Goal: Task Accomplishment & Management: Use online tool/utility

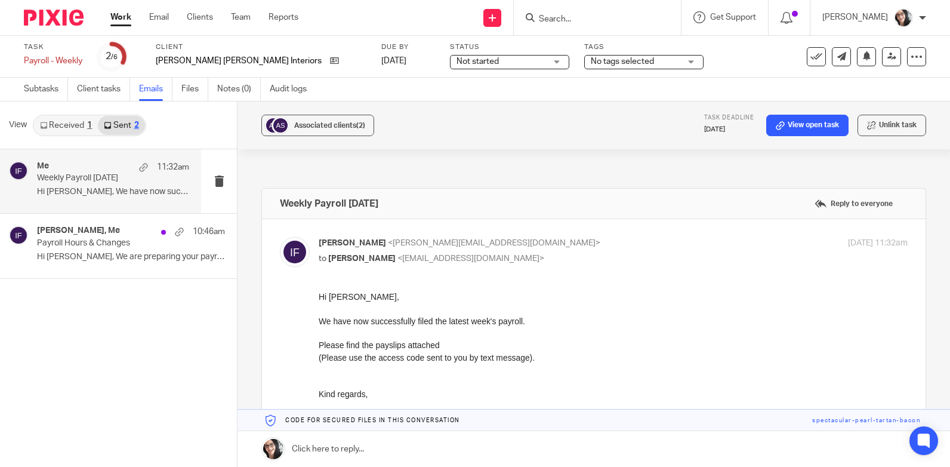
click at [119, 18] on link "Work" at bounding box center [120, 17] width 21 height 12
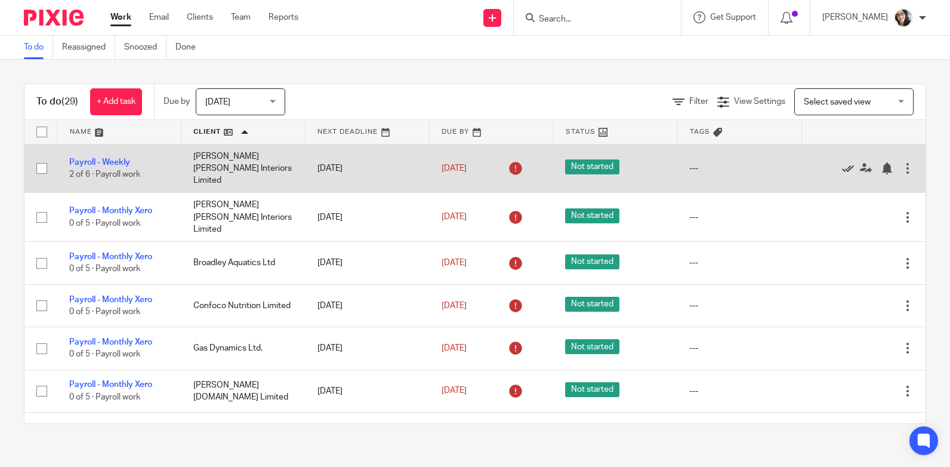
click at [842, 166] on icon at bounding box center [848, 168] width 12 height 12
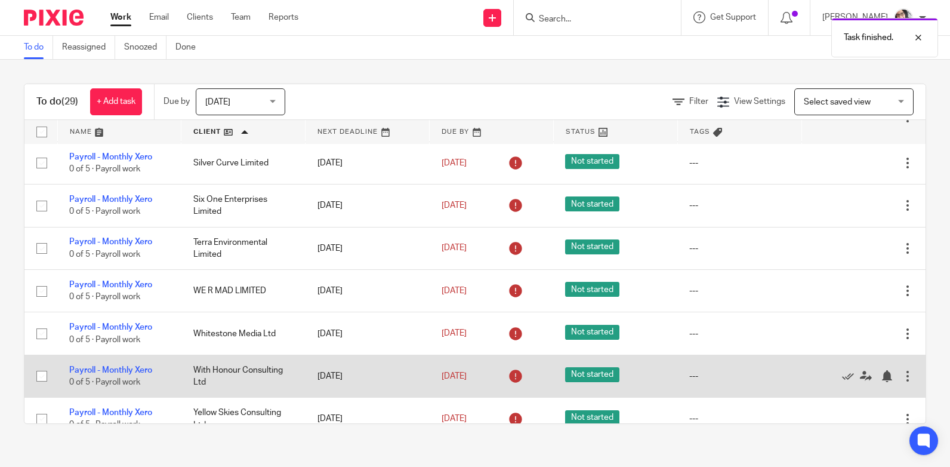
scroll to position [946, 0]
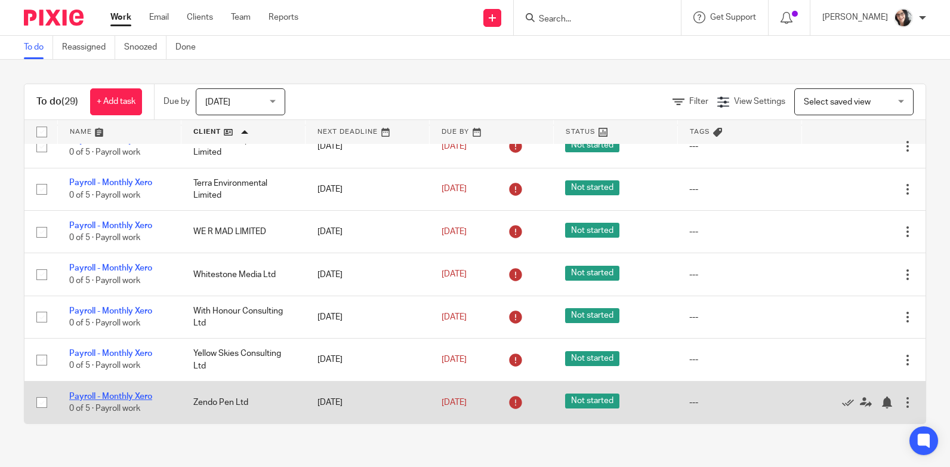
click at [96, 395] on link "Payroll - Monthly Xero" at bounding box center [110, 396] width 83 height 8
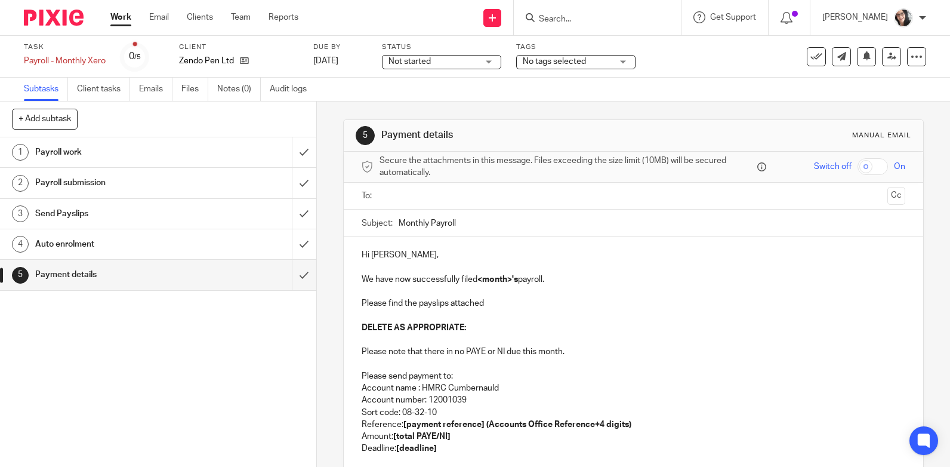
click at [442, 195] on input "text" at bounding box center [633, 196] width 499 height 14
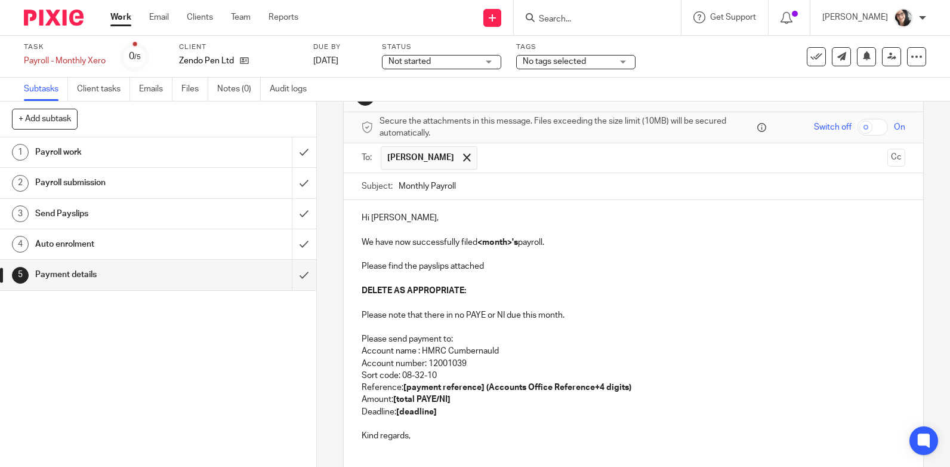
scroll to position [60, 0]
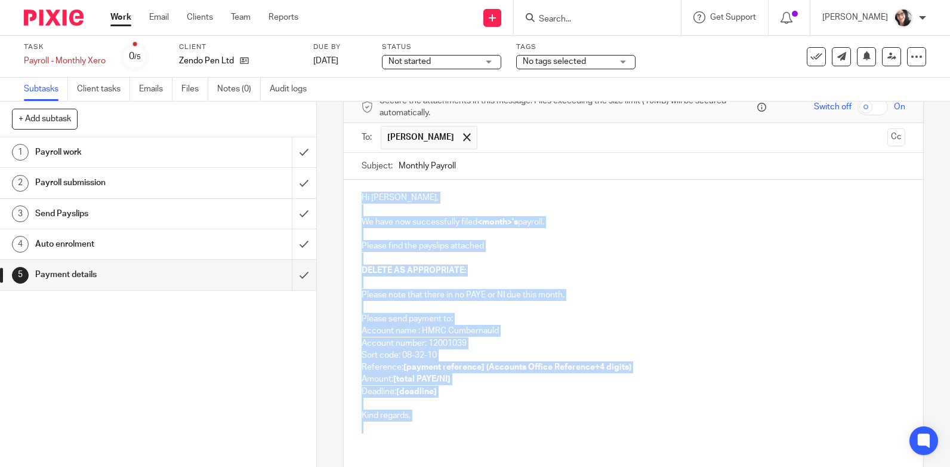
drag, startPoint x: 398, startPoint y: 443, endPoint x: 352, endPoint y: 200, distance: 247.3
click at [352, 200] on div "Hi [PERSON_NAME], We have now successfully filed <month>'s payroll. Please find…" at bounding box center [634, 336] width 580 height 312
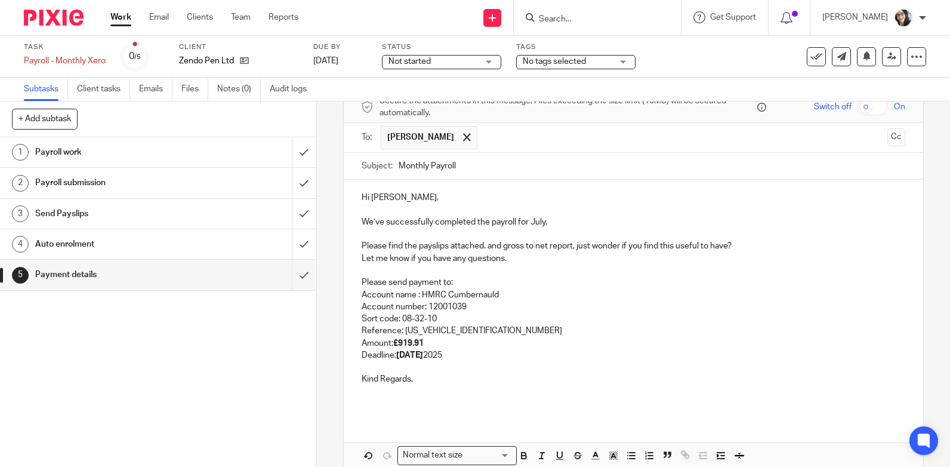
click at [541, 221] on p "We’ve successfully completed the payroll for July." at bounding box center [634, 222] width 544 height 12
click at [536, 222] on p "We’ve successfully completed the payroll for July." at bounding box center [634, 222] width 544 height 12
click at [564, 223] on p "We’ve successfully completed the payroll for September." at bounding box center [634, 222] width 544 height 12
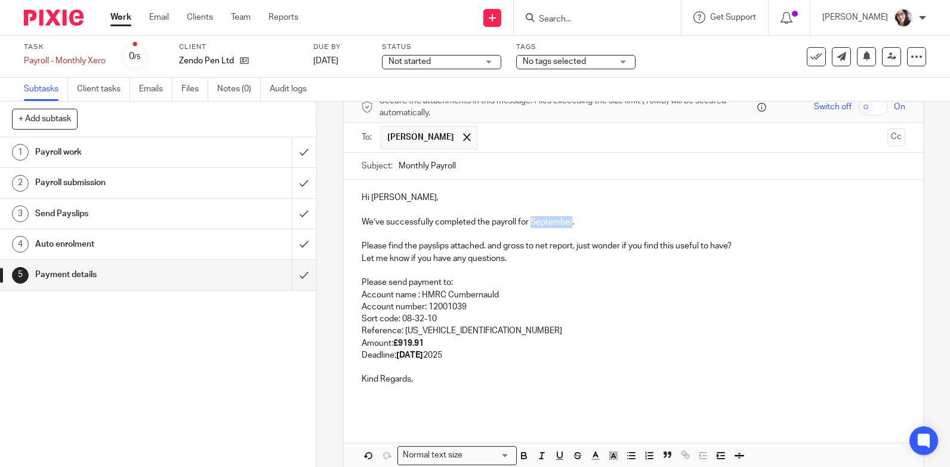
click at [564, 223] on p "We’ve successfully completed the payroll for September." at bounding box center [634, 222] width 544 height 12
copy p "September"
click at [497, 164] on input "Monthly Payroll" at bounding box center [652, 166] width 507 height 27
paste input "September"
type input "Monthly Payroll September"
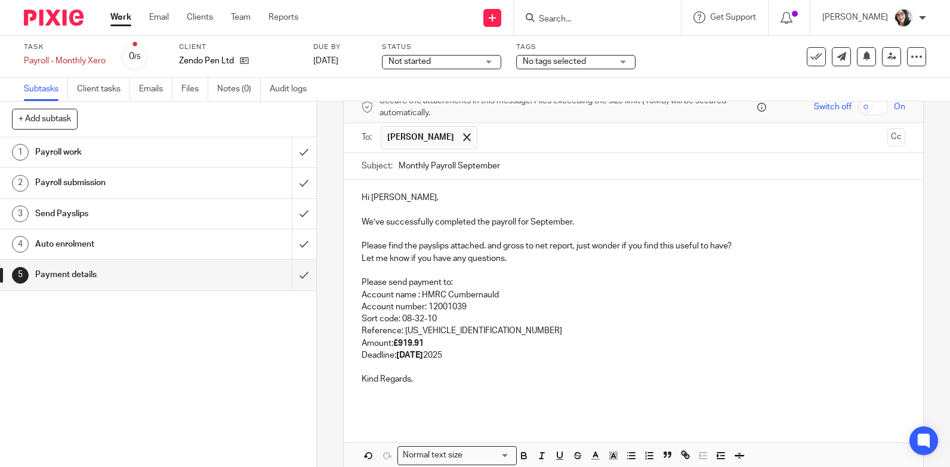
click at [491, 296] on p "Account name : HMRC Cumbernauld" at bounding box center [634, 295] width 544 height 12
click at [423, 356] on strong "22nd August" at bounding box center [409, 355] width 27 height 8
click at [497, 322] on p "Sort code: 08-32-10" at bounding box center [634, 319] width 544 height 12
click at [494, 332] on p "Reference: 120PC016855392604" at bounding box center [634, 331] width 544 height 12
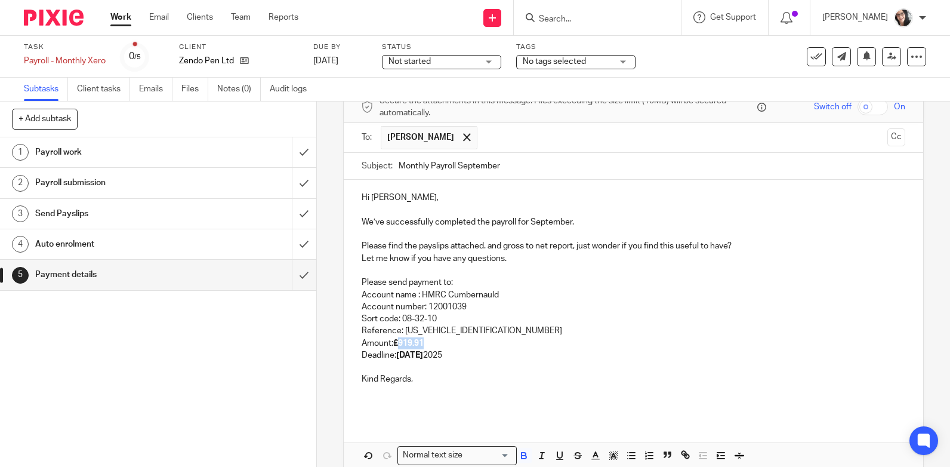
drag, startPoint x: 424, startPoint y: 347, endPoint x: 398, endPoint y: 346, distance: 26.3
click at [398, 346] on p "Amount: £919.91" at bounding box center [634, 343] width 544 height 12
click at [450, 358] on p "Deadline: 22nd October 2025" at bounding box center [634, 355] width 544 height 12
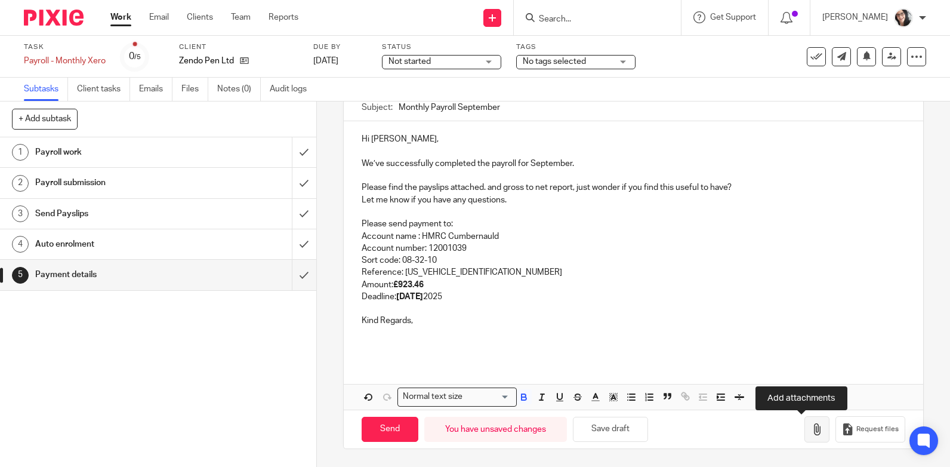
click at [811, 425] on icon "button" at bounding box center [817, 429] width 12 height 12
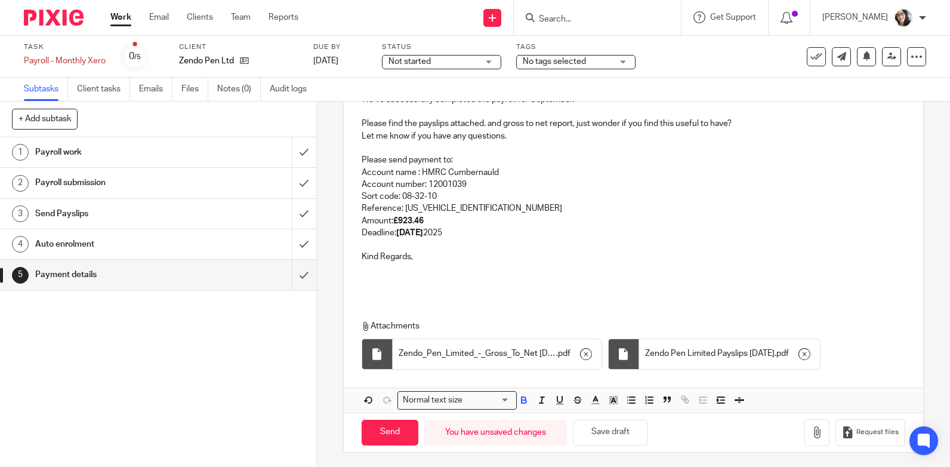
scroll to position [186, 0]
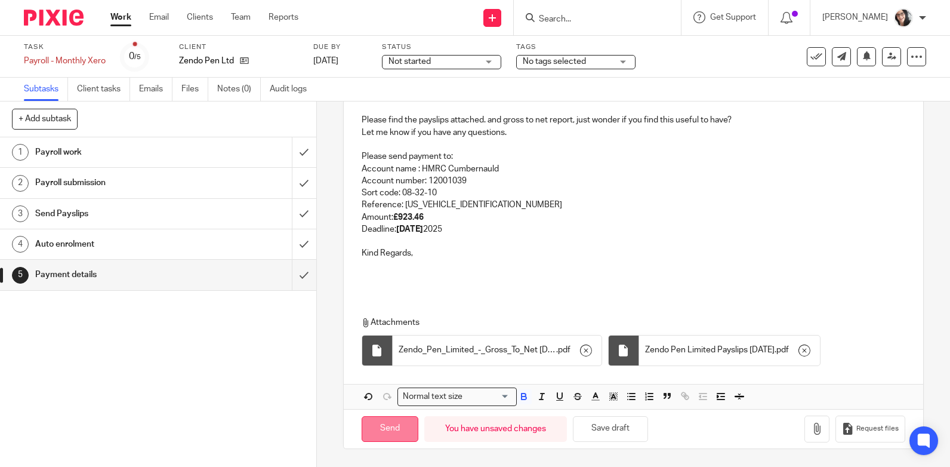
click at [389, 438] on input "Send" at bounding box center [390, 429] width 57 height 26
type input "Sent"
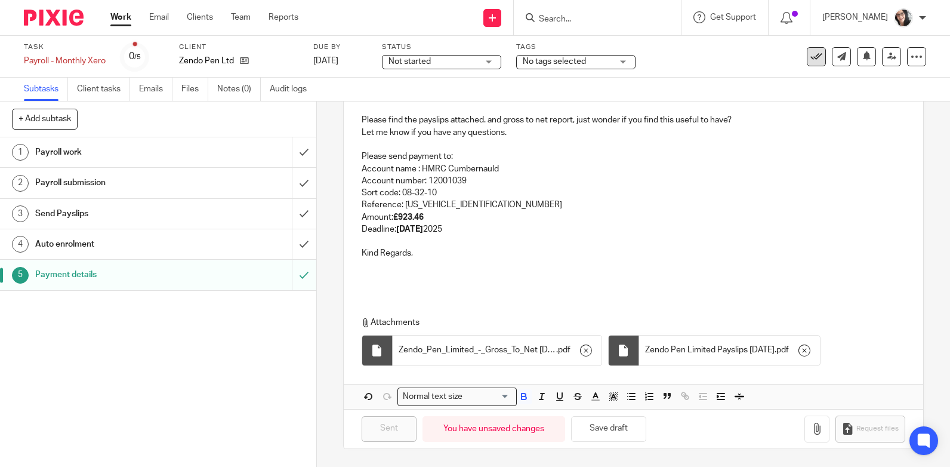
click at [814, 58] on button at bounding box center [816, 56] width 19 height 19
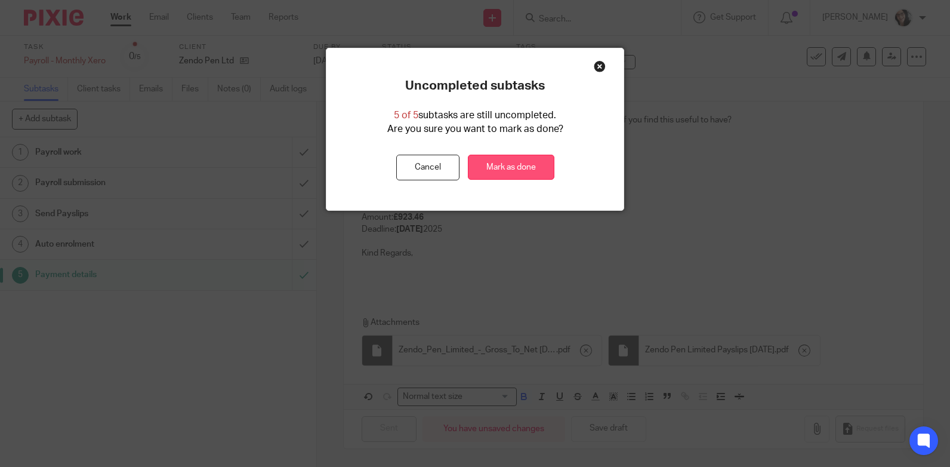
click at [528, 162] on link "Mark as done" at bounding box center [511, 168] width 87 height 26
